Goal: Information Seeking & Learning: Learn about a topic

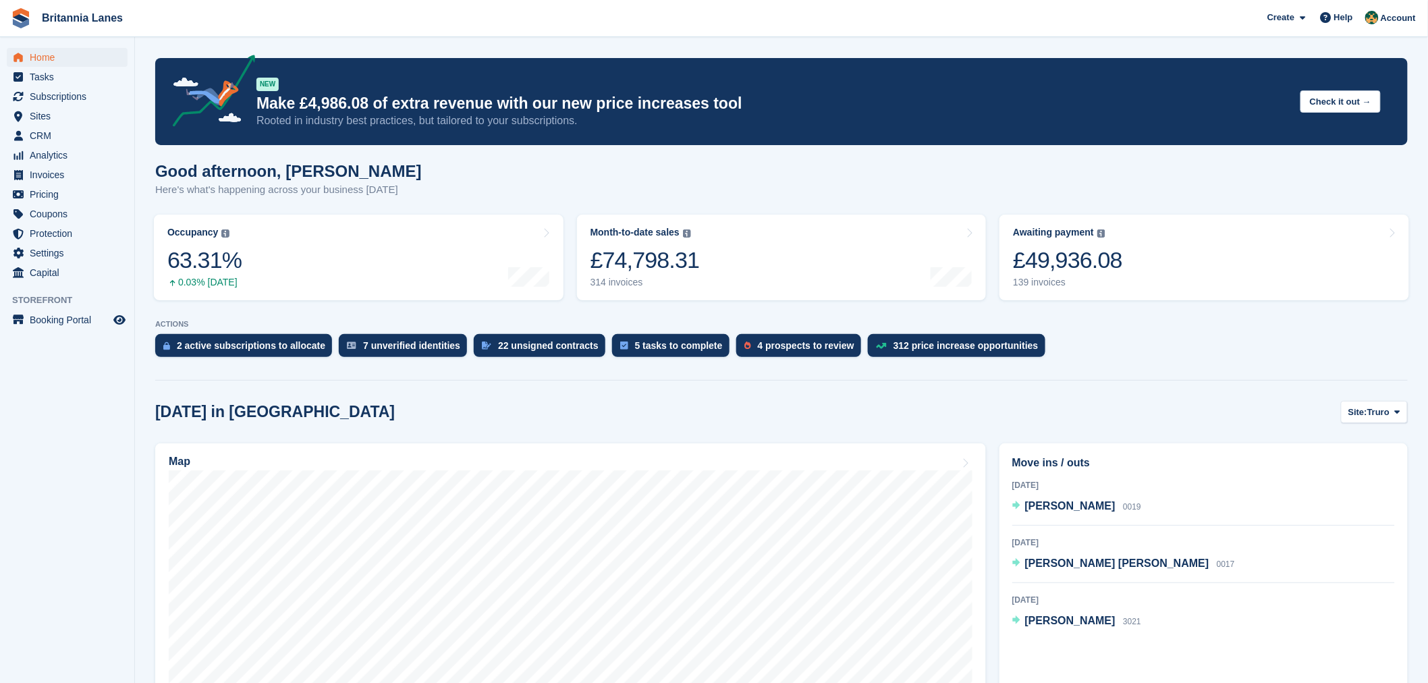
click at [509, 170] on div "Good afternoon, Nathan Here's what's happening across your business today" at bounding box center [781, 188] width 1252 height 52
click at [75, 116] on span "Sites" at bounding box center [70, 116] width 81 height 19
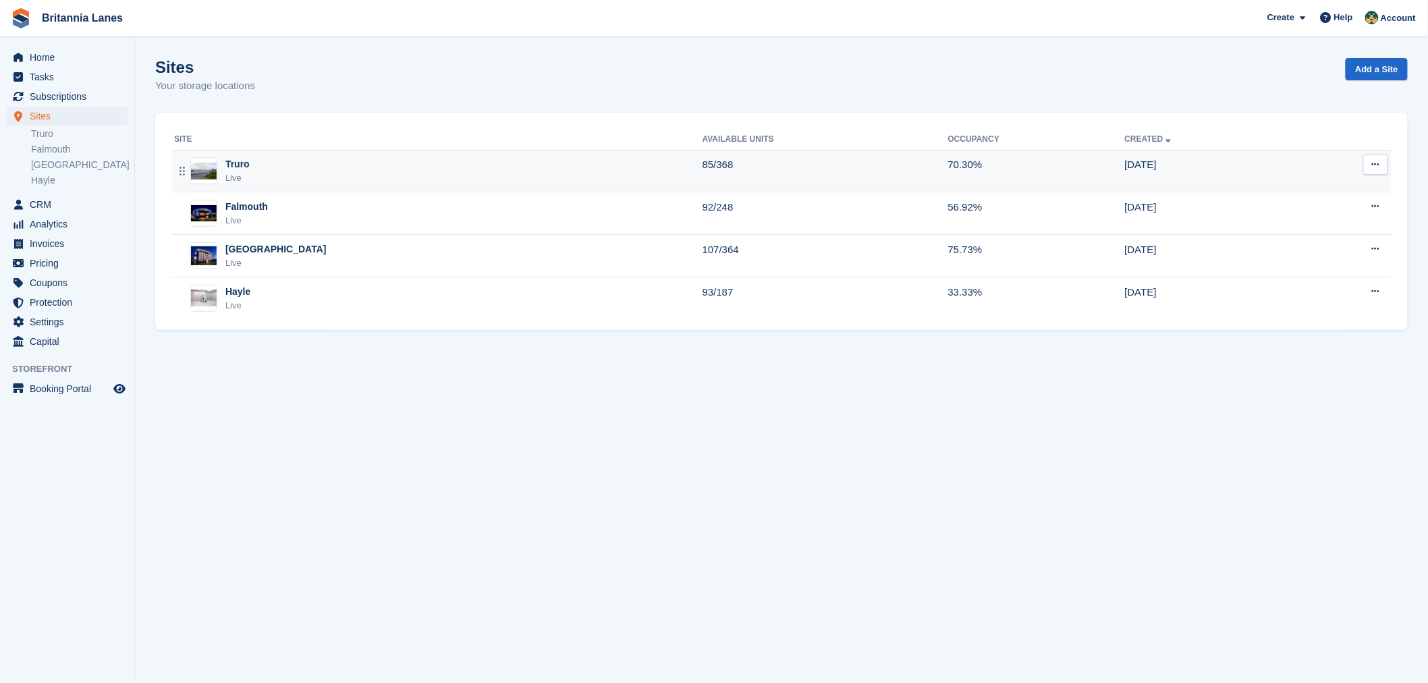
click at [277, 167] on div "Truro Live" at bounding box center [438, 171] width 528 height 28
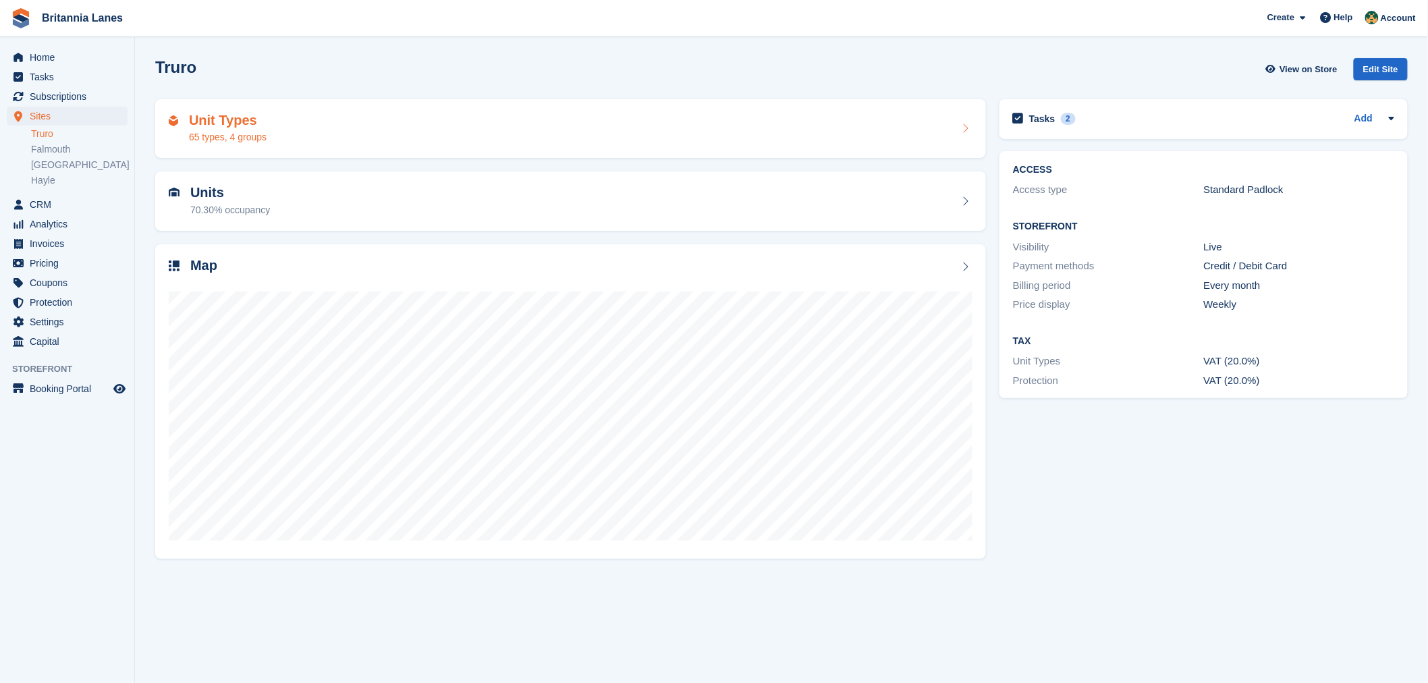
click at [258, 125] on h2 "Unit Types" at bounding box center [228, 121] width 78 height 16
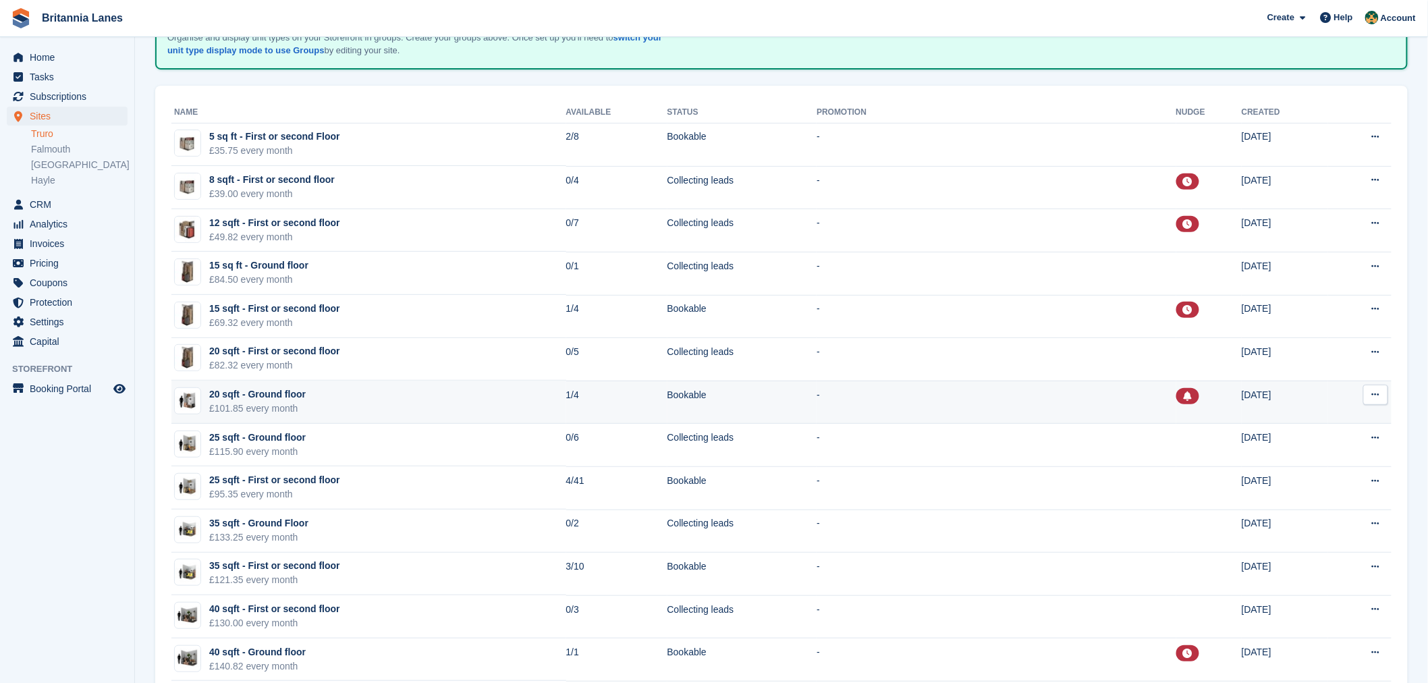
scroll to position [69, 0]
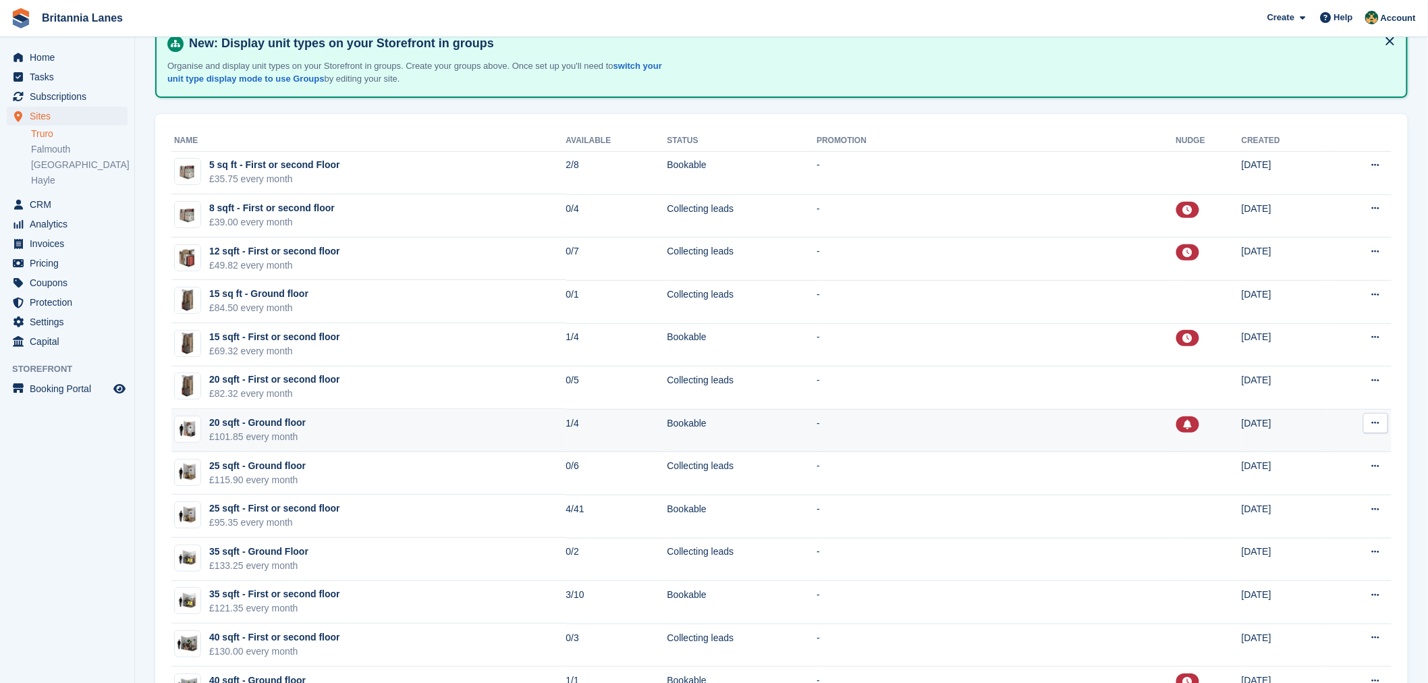
click at [376, 372] on td "20 sqft - First or second floor £82.32 every month" at bounding box center [368, 387] width 395 height 43
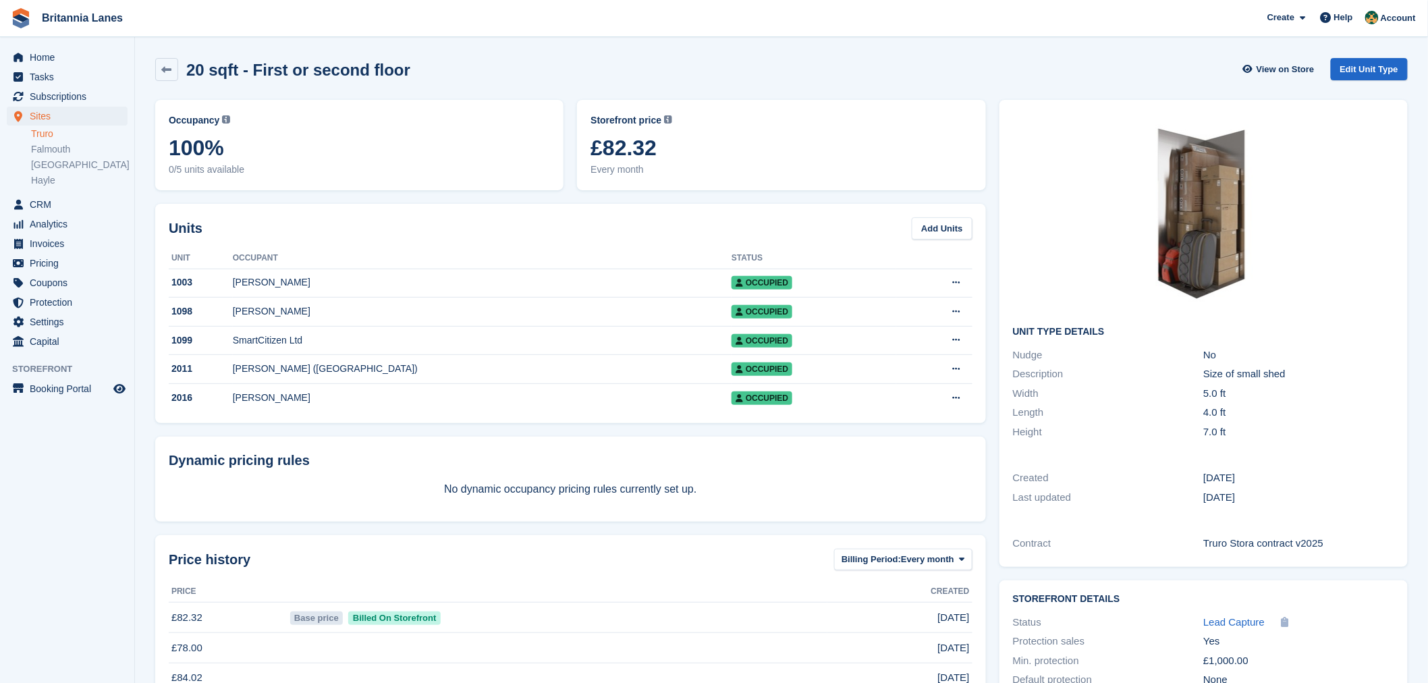
click at [154, 71] on div "20 sqft - First or second floor View on Store Edit Unit Type" at bounding box center [781, 72] width 1266 height 42
click at [162, 71] on icon at bounding box center [167, 70] width 10 height 10
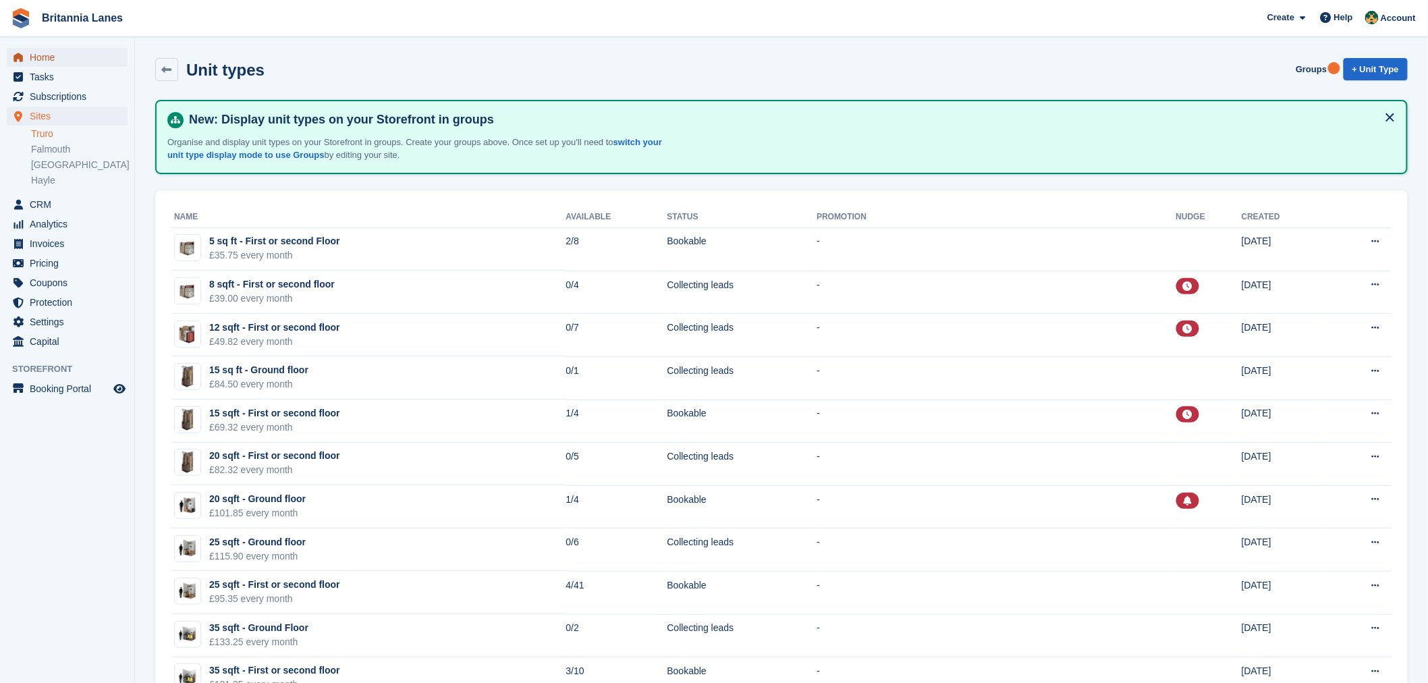
click at [49, 56] on span "Home" at bounding box center [70, 57] width 81 height 19
